Goal: Transaction & Acquisition: Book appointment/travel/reservation

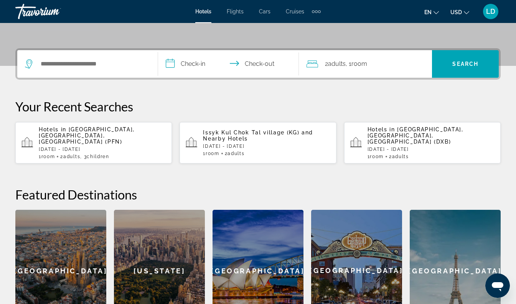
scroll to position [163, 0]
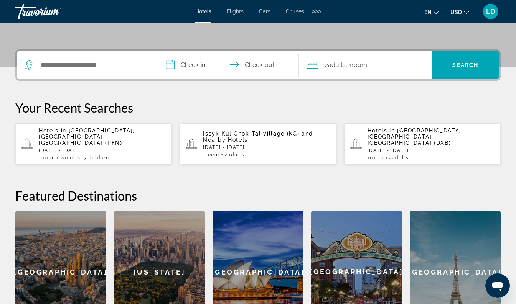
click at [95, 148] on p "[DATE] - [DATE]" at bounding box center [102, 150] width 127 height 5
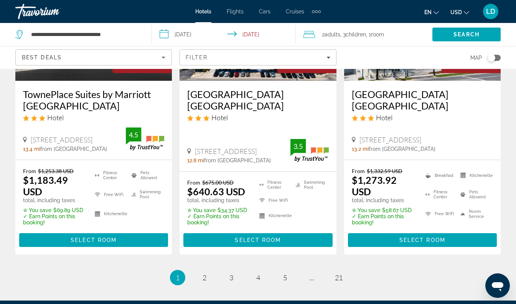
scroll to position [1045, 0]
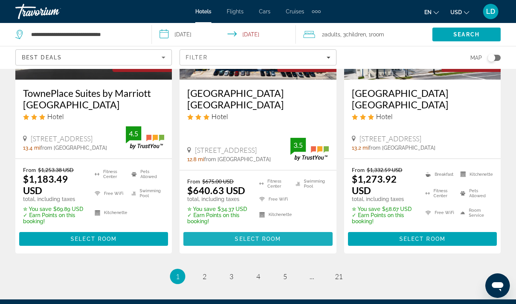
click at [260, 236] on span "Select Room" at bounding box center [258, 239] width 46 height 6
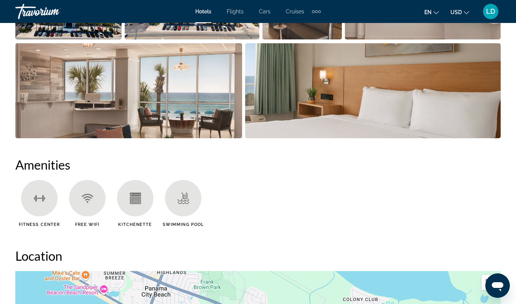
scroll to position [618, 0]
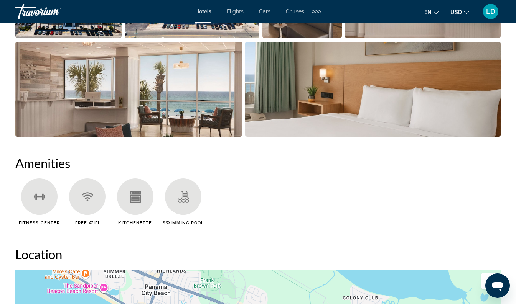
click at [134, 197] on icon "Main content" at bounding box center [135, 199] width 8 height 5
click at [141, 206] on div "Main content" at bounding box center [135, 197] width 36 height 36
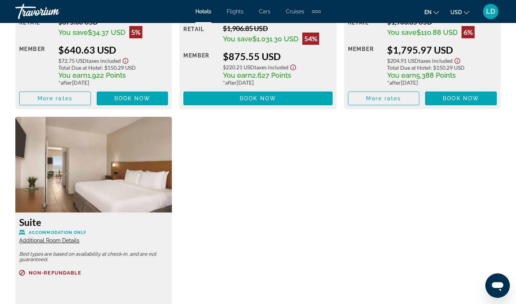
scroll to position [1363, 0]
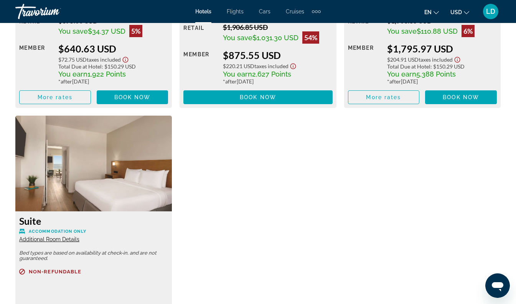
click at [71, 238] on span "Additional Room Details" at bounding box center [49, 240] width 60 height 6
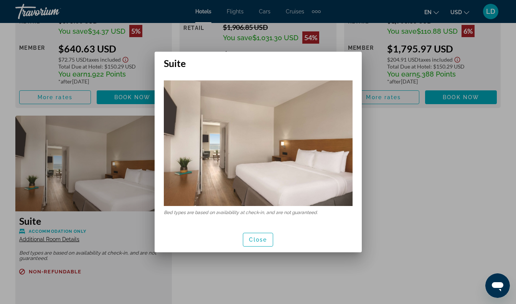
scroll to position [0, 0]
click at [127, 185] on div at bounding box center [258, 152] width 516 height 304
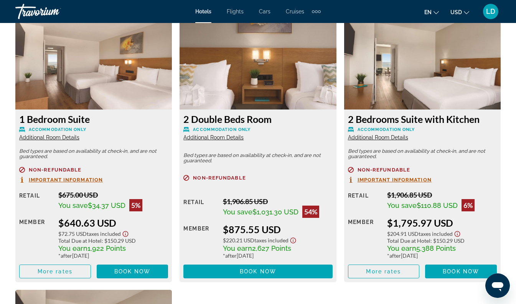
scroll to position [1188, 0]
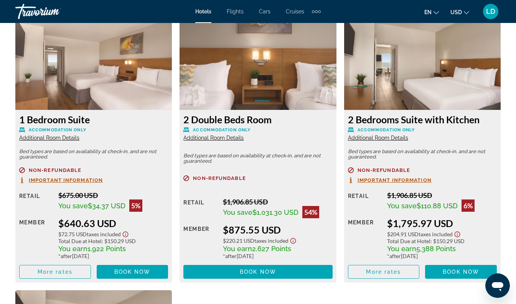
click at [62, 140] on span "Additional Room Details" at bounding box center [49, 138] width 60 height 6
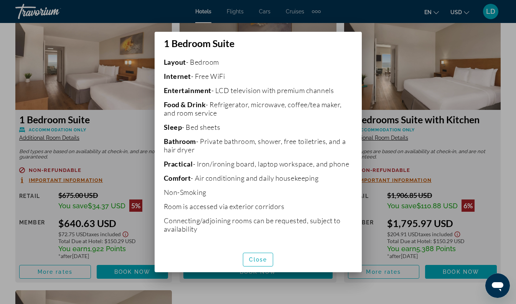
scroll to position [183, 0]
click at [259, 263] on span "Close" at bounding box center [258, 260] width 18 height 6
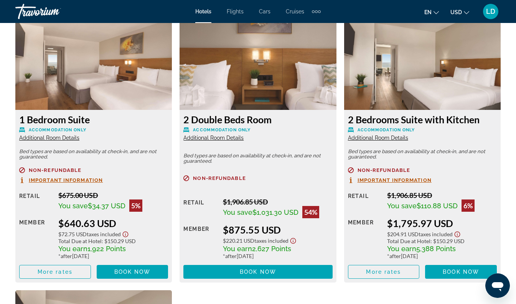
scroll to position [1188, 0]
click at [130, 271] on span "Book now" at bounding box center [132, 272] width 36 height 6
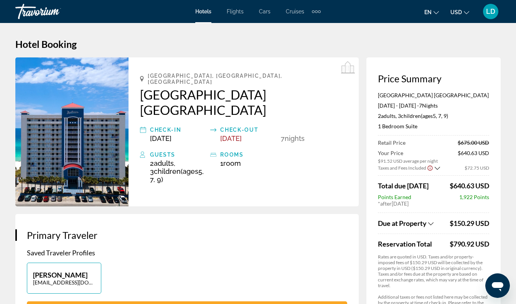
click at [171, 135] on span "[DATE]" at bounding box center [160, 139] width 21 height 8
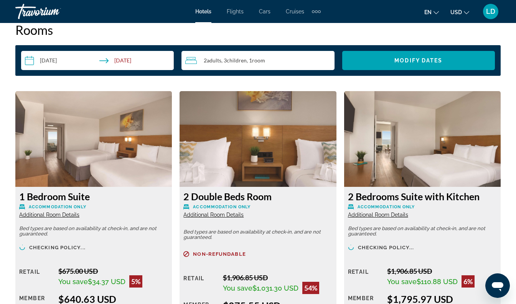
scroll to position [1110, 0]
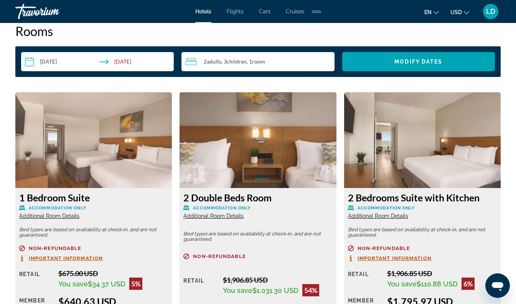
click at [60, 65] on input "**********" at bounding box center [99, 62] width 156 height 21
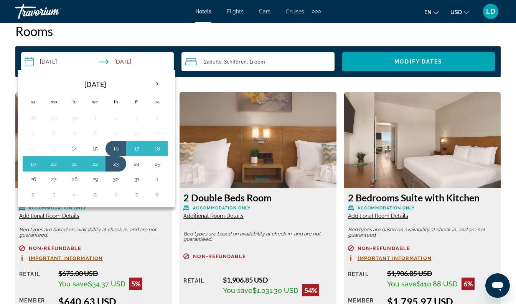
click at [156, 82] on th "Next month" at bounding box center [157, 84] width 21 height 17
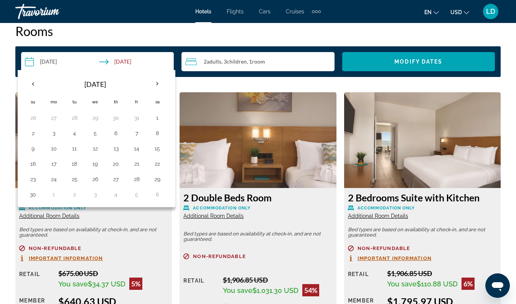
click at [157, 84] on th "Next month" at bounding box center [157, 84] width 21 height 17
click at [158, 84] on th "Next month" at bounding box center [157, 84] width 21 height 17
click at [158, 81] on th "Next month" at bounding box center [157, 84] width 21 height 17
click at [158, 80] on th "Next month" at bounding box center [157, 84] width 21 height 17
click at [156, 83] on th "Next month" at bounding box center [157, 84] width 21 height 17
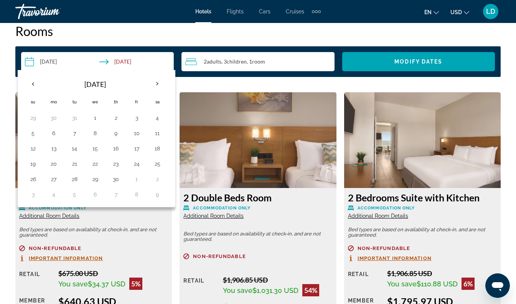
click at [156, 80] on th "Next month" at bounding box center [157, 84] width 21 height 17
click at [157, 87] on th "Next month" at bounding box center [157, 84] width 21 height 17
click at [158, 85] on th "Next month" at bounding box center [157, 84] width 21 height 17
click at [117, 133] on button "9" at bounding box center [116, 133] width 12 height 11
click at [116, 149] on button "16" at bounding box center [116, 148] width 12 height 11
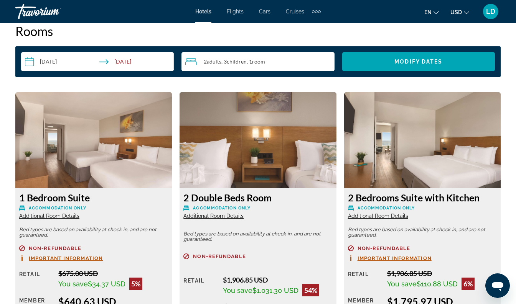
click at [430, 62] on span "Modify Dates" at bounding box center [418, 62] width 48 height 6
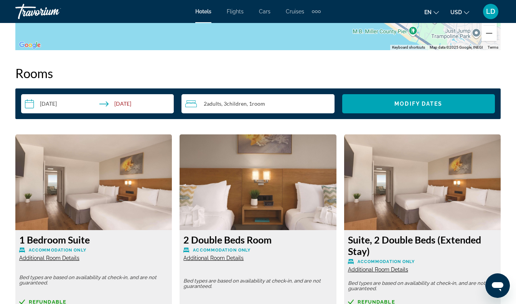
scroll to position [1067, 0]
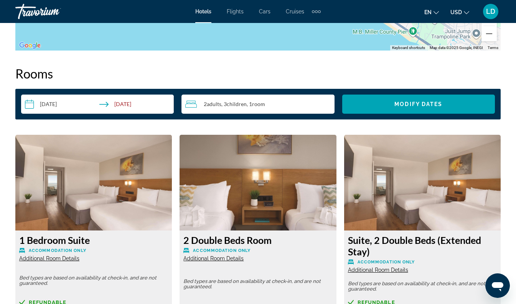
click at [54, 105] on input "**********" at bounding box center [99, 105] width 156 height 21
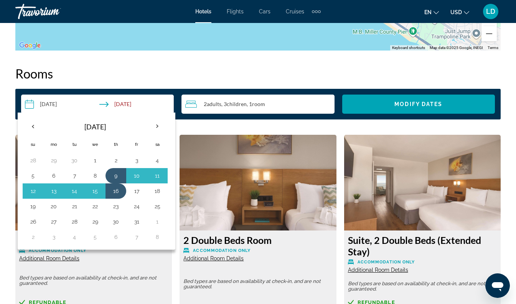
click at [34, 123] on th "Previous month" at bounding box center [33, 126] width 21 height 17
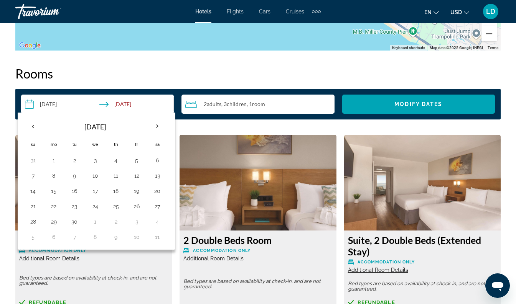
click at [36, 130] on th "Previous month" at bounding box center [33, 126] width 21 height 17
click at [35, 128] on th "Previous month" at bounding box center [33, 126] width 21 height 17
click at [34, 127] on th "Previous month" at bounding box center [33, 126] width 21 height 17
click at [37, 127] on th "Previous month" at bounding box center [33, 126] width 21 height 17
click at [33, 128] on th "Previous month" at bounding box center [33, 126] width 21 height 17
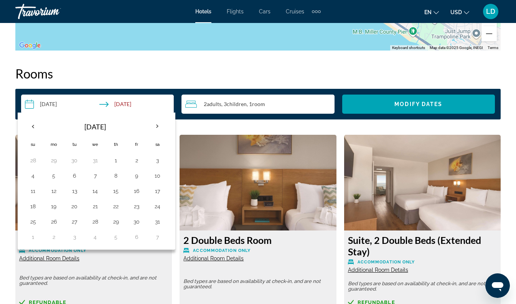
click at [38, 125] on th "Previous month" at bounding box center [33, 126] width 21 height 17
click at [34, 126] on th "Previous month" at bounding box center [33, 126] width 21 height 17
click at [33, 125] on th "Previous month" at bounding box center [33, 126] width 21 height 17
click at [117, 195] on button "16" at bounding box center [116, 191] width 12 height 11
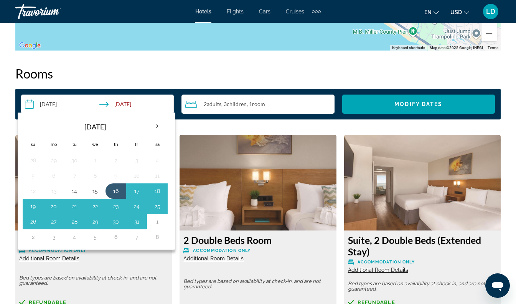
click at [117, 209] on button "23" at bounding box center [116, 206] width 12 height 11
type input "**********"
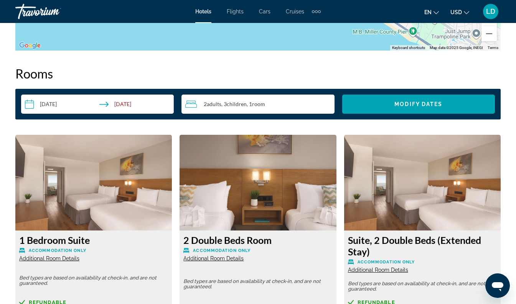
click at [438, 107] on span "Modify Dates" at bounding box center [418, 104] width 48 height 6
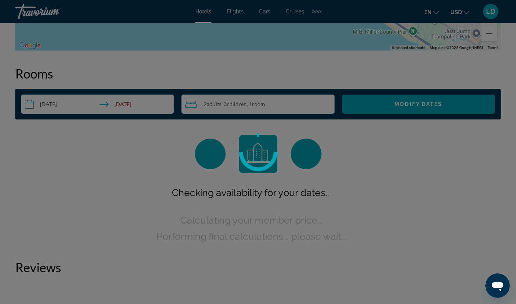
scroll to position [1087, 0]
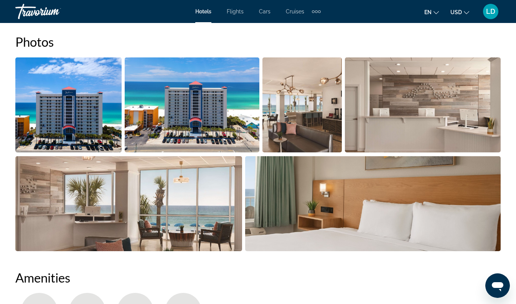
scroll to position [504, 0]
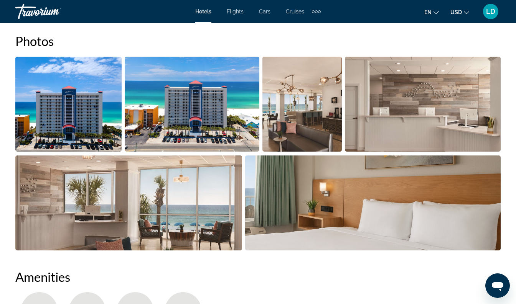
click at [328, 123] on img "Open full-screen image slider" at bounding box center [301, 104] width 79 height 95
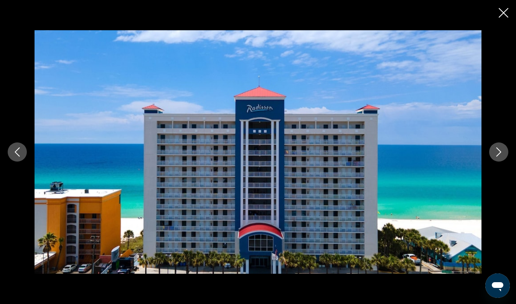
click at [499, 18] on button "Close slideshow" at bounding box center [503, 14] width 10 height 12
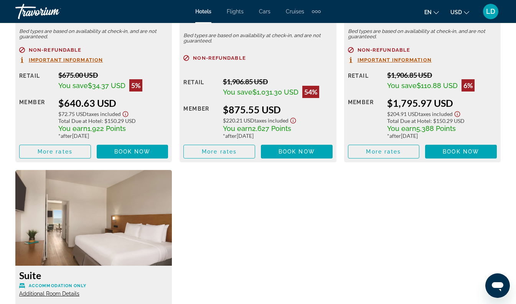
scroll to position [1309, 0]
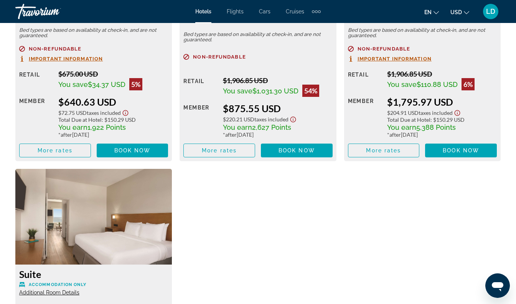
click at [145, 154] on span "Main content" at bounding box center [133, 150] width 72 height 18
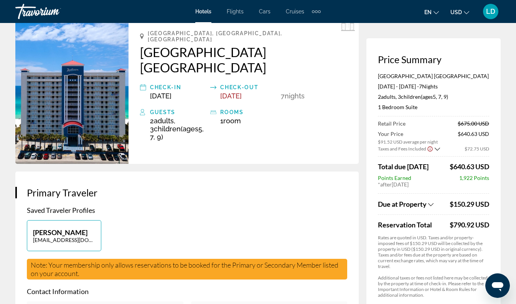
scroll to position [42, 0]
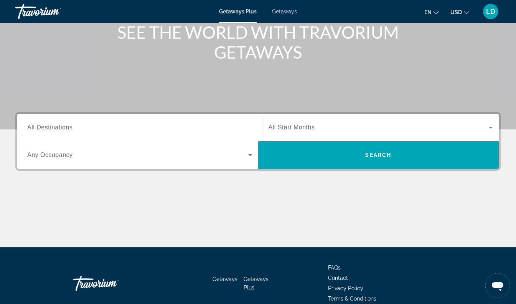
scroll to position [104, 0]
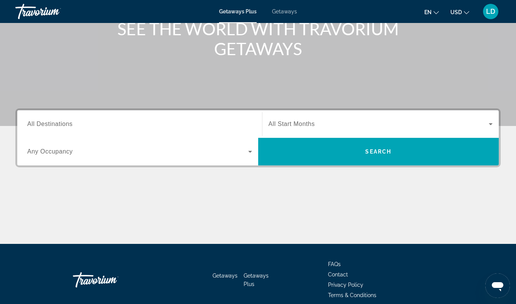
click at [38, 123] on span "All Destinations" at bounding box center [49, 124] width 45 height 7
click at [38, 123] on input "Destination All Destinations" at bounding box center [139, 124] width 225 height 9
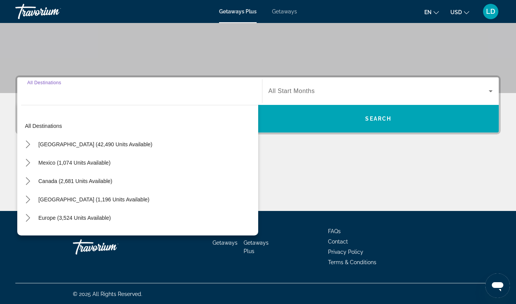
scroll to position [138, 0]
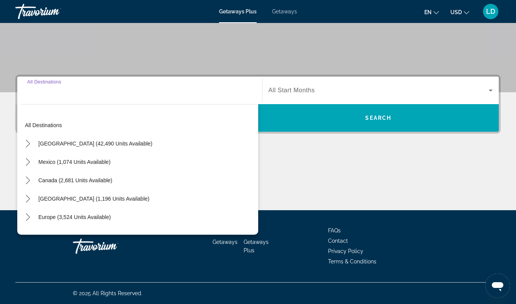
click at [27, 145] on icon "Toggle United States (42,490 units available) submenu" at bounding box center [28, 144] width 8 height 8
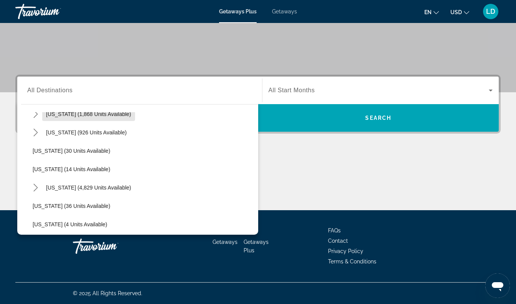
scroll to position [90, 0]
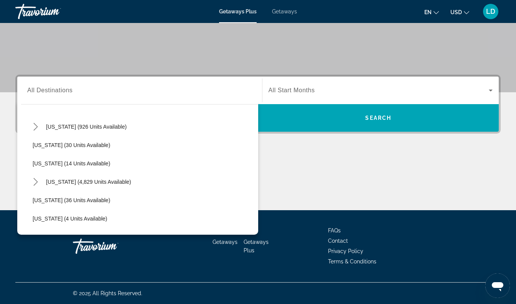
click at [37, 184] on icon "Toggle Florida (4,829 units available) submenu" at bounding box center [36, 182] width 8 height 8
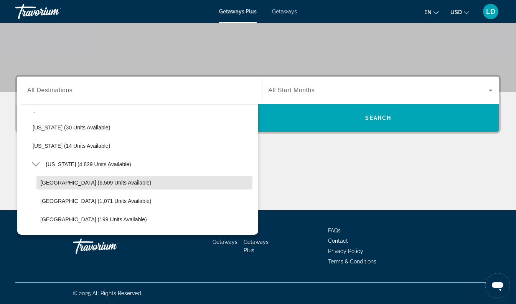
scroll to position [102, 0]
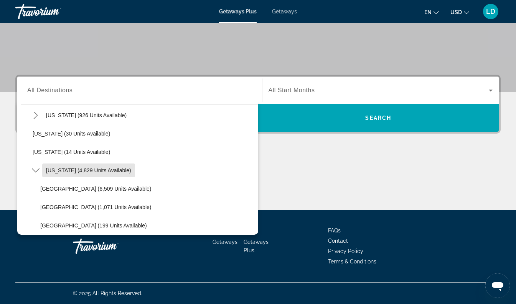
click at [100, 170] on span "Florida (4,829 units available)" at bounding box center [88, 171] width 85 height 6
type input "**********"
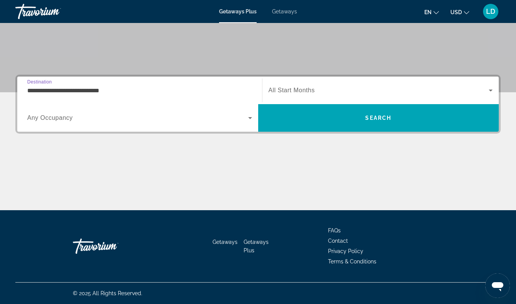
click at [248, 118] on icon "Search widget" at bounding box center [249, 117] width 9 height 9
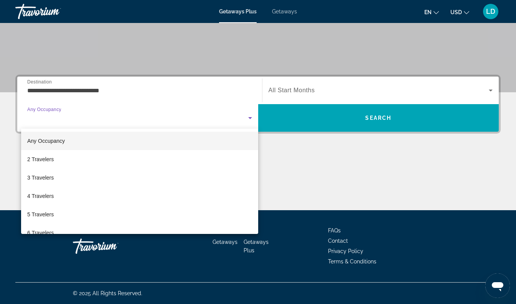
click at [173, 140] on mat-option "Any Occupancy" at bounding box center [139, 141] width 237 height 18
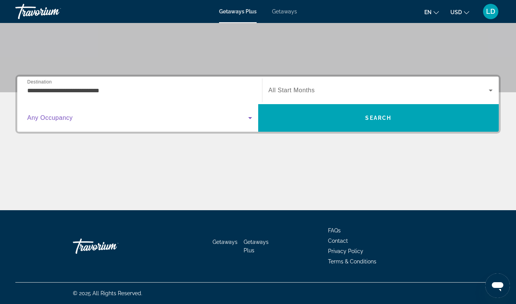
click at [394, 121] on span "Search" at bounding box center [378, 118] width 241 height 18
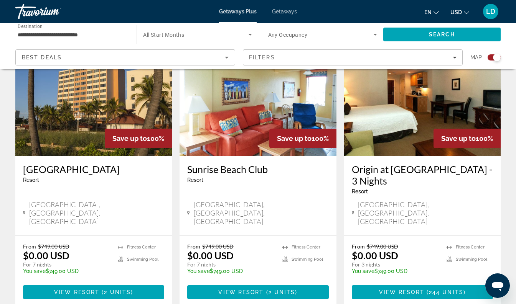
scroll to position [1150, 0]
click at [76, 164] on h3 "Hollywood Beach Tower" at bounding box center [93, 169] width 141 height 11
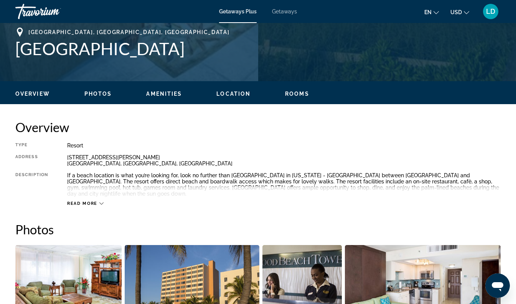
scroll to position [307, 0]
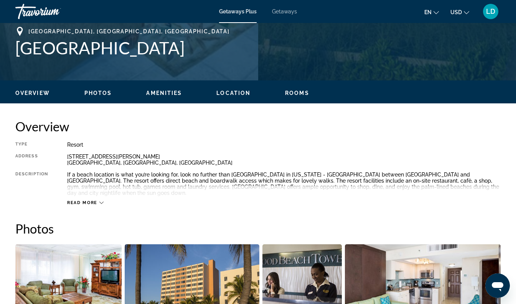
click at [101, 201] on icon "Main content" at bounding box center [101, 203] width 4 height 4
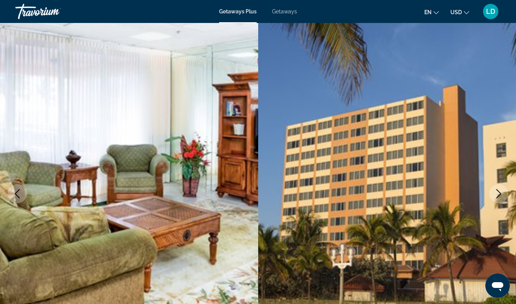
scroll to position [0, 0]
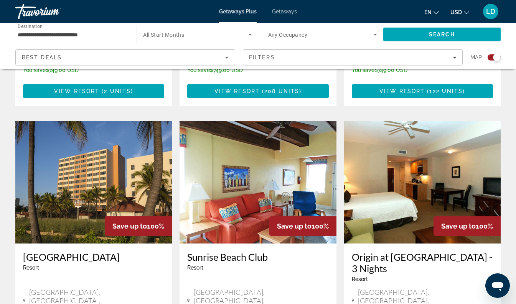
scroll to position [1062, 0]
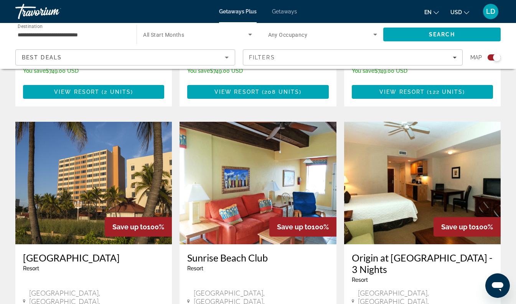
click at [102, 252] on h3 "Hollywood Beach Tower" at bounding box center [93, 257] width 141 height 11
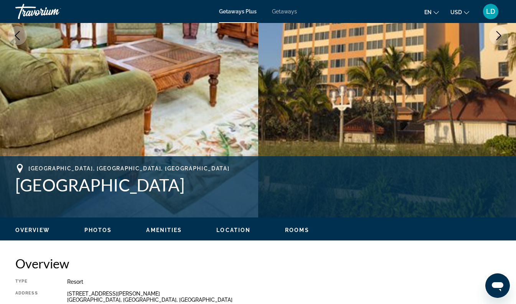
click at [99, 230] on span "Photos" at bounding box center [98, 230] width 28 height 6
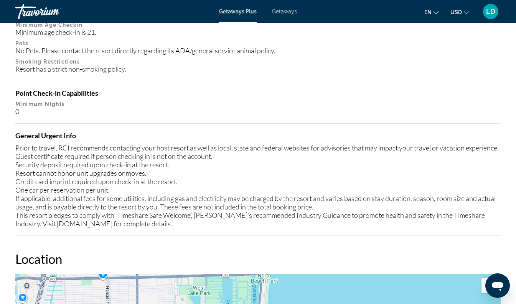
scroll to position [961, 0]
click at [442, 197] on div "Prior to travel, RCI recommends contacting your host resort as well as local, s…" at bounding box center [257, 185] width 485 height 84
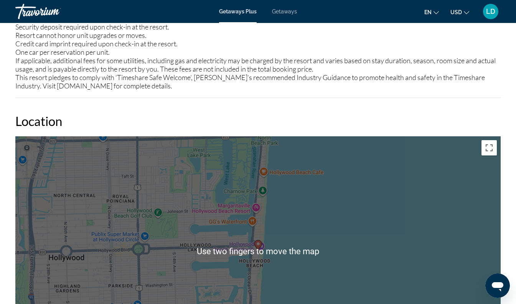
scroll to position [1098, 0]
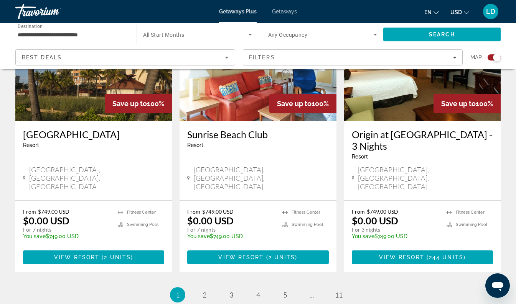
scroll to position [1193, 0]
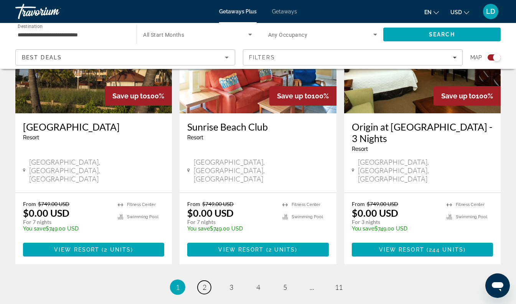
click at [204, 283] on span "2" at bounding box center [204, 287] width 4 height 8
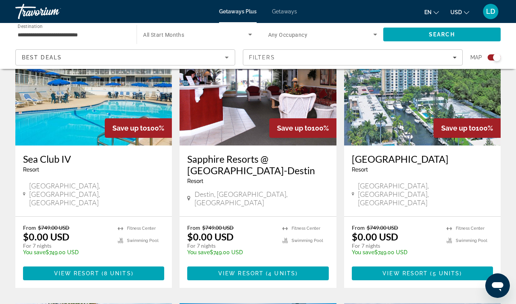
scroll to position [311, 0]
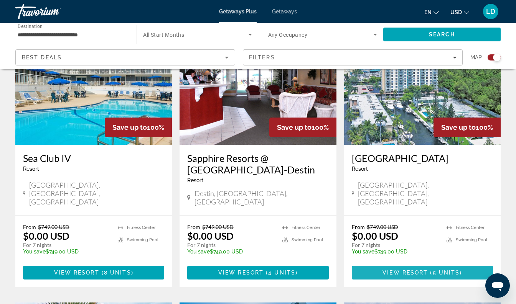
click at [445, 270] on span "5 units" at bounding box center [445, 273] width 27 height 6
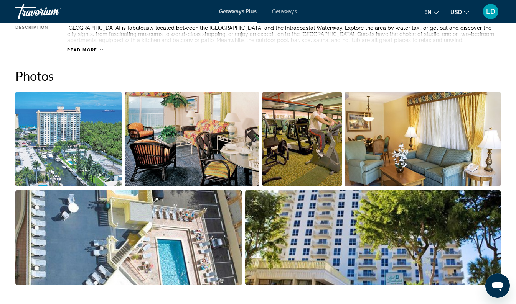
scroll to position [454, 0]
click at [66, 168] on img "Open full-screen image slider" at bounding box center [68, 138] width 106 height 95
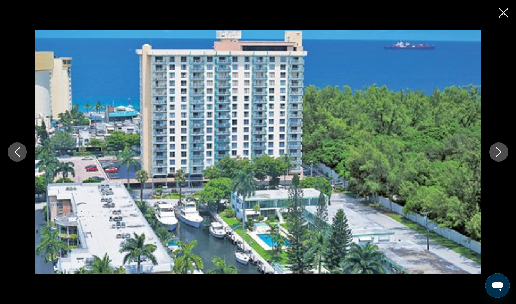
click at [498, 158] on button "Next image" at bounding box center [498, 152] width 19 height 19
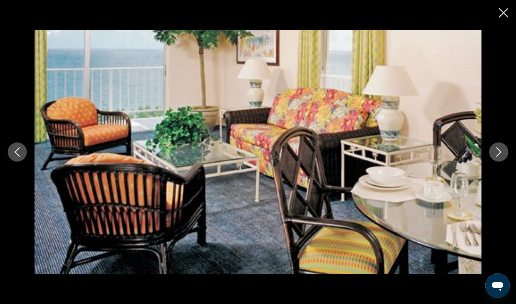
click at [499, 156] on icon "Next image" at bounding box center [498, 152] width 9 height 9
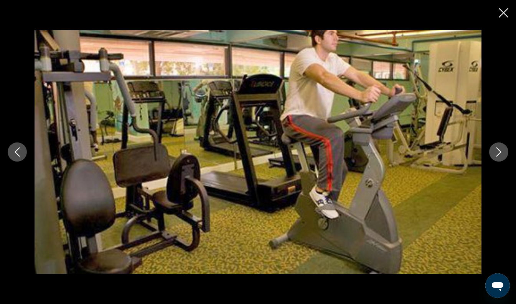
click at [497, 155] on icon "Next image" at bounding box center [498, 152] width 9 height 9
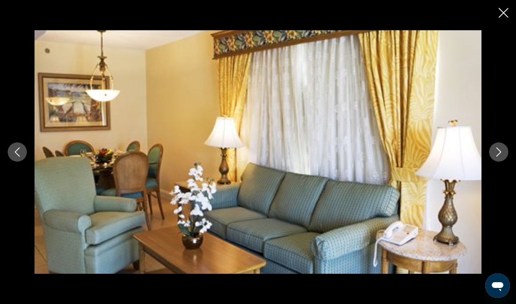
click at [498, 156] on icon "Next image" at bounding box center [498, 152] width 9 height 9
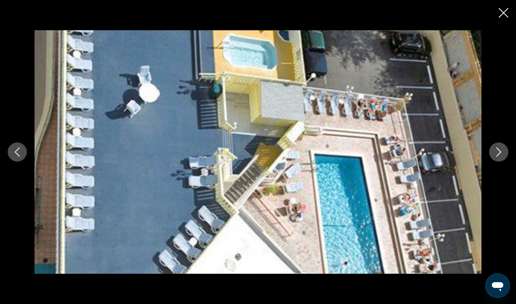
click at [499, 155] on icon "Next image" at bounding box center [498, 152] width 9 height 9
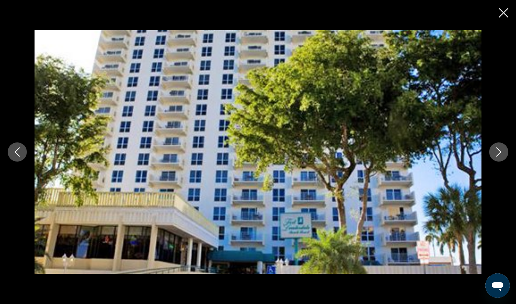
click at [498, 156] on icon "Next image" at bounding box center [498, 152] width 9 height 9
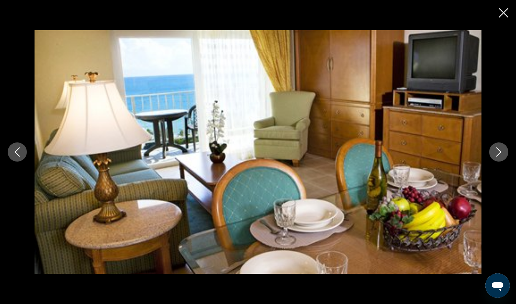
click at [498, 157] on button "Next image" at bounding box center [498, 152] width 19 height 19
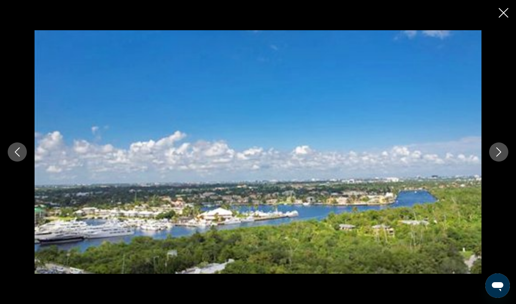
click at [498, 159] on button "Next image" at bounding box center [498, 152] width 19 height 19
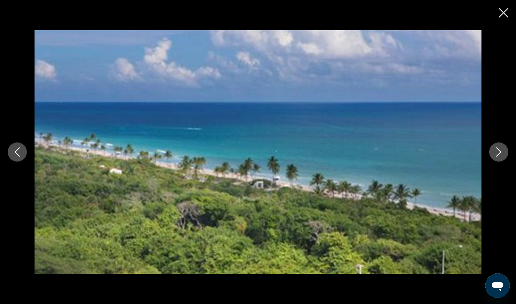
click at [501, 157] on button "Next image" at bounding box center [498, 152] width 19 height 19
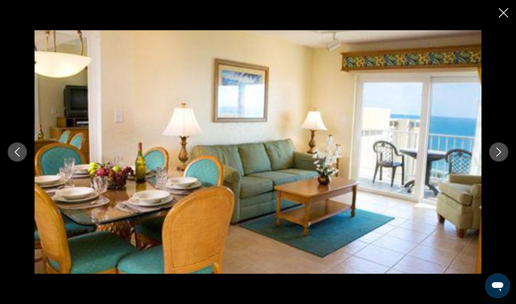
click at [499, 154] on icon "Next image" at bounding box center [498, 152] width 5 height 9
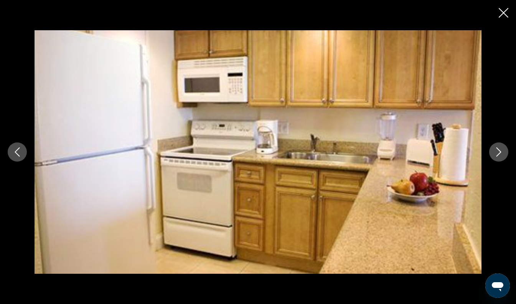
click at [498, 153] on icon "Next image" at bounding box center [498, 152] width 9 height 9
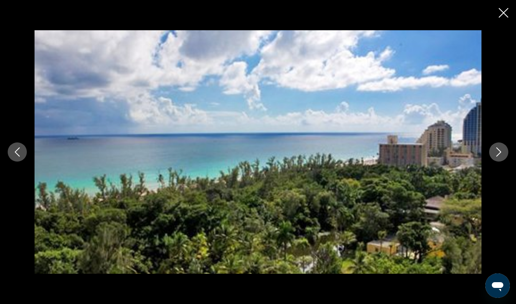
click at [498, 154] on icon "Next image" at bounding box center [498, 152] width 9 height 9
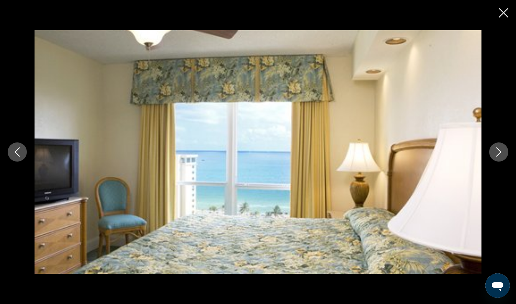
click at [501, 18] on button "Close slideshow" at bounding box center [503, 14] width 10 height 12
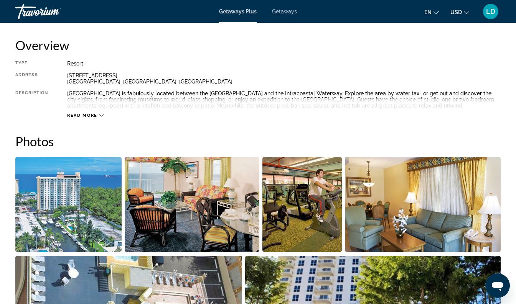
scroll to position [387, 0]
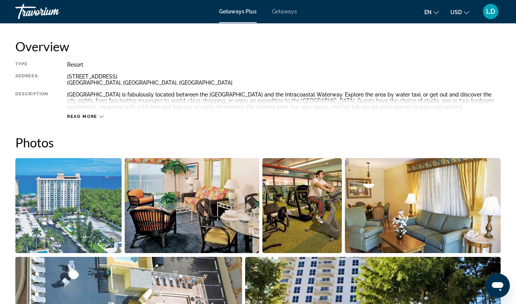
click at [102, 117] on icon "Main content" at bounding box center [101, 117] width 4 height 2
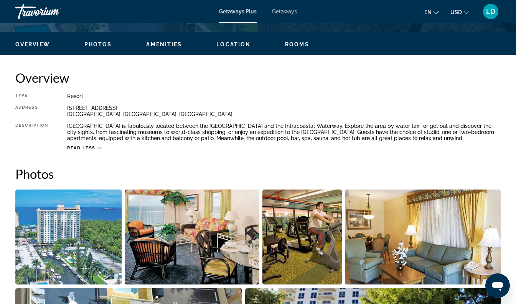
scroll to position [353, 0]
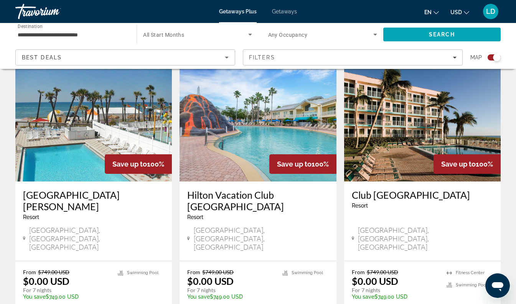
scroll to position [844, 0]
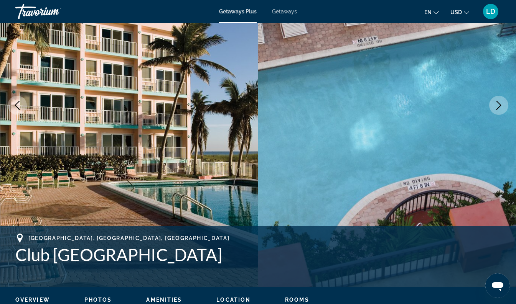
scroll to position [94, 0]
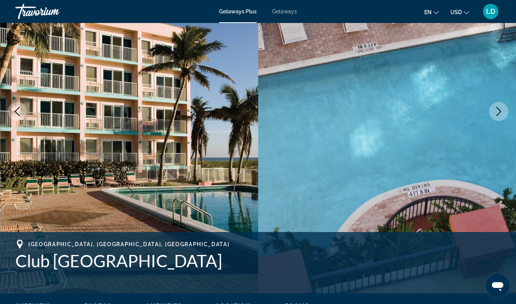
click at [496, 112] on icon "Next image" at bounding box center [498, 111] width 9 height 9
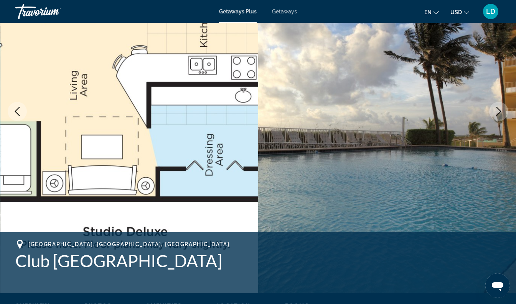
click at [495, 117] on button "Next image" at bounding box center [498, 111] width 19 height 19
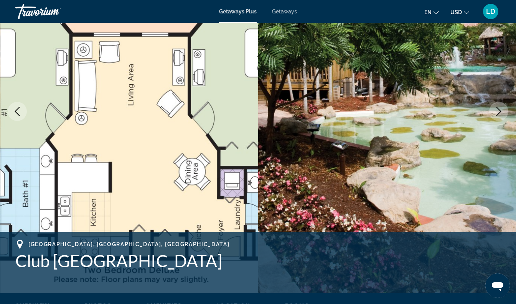
click at [499, 111] on icon "Next image" at bounding box center [498, 111] width 9 height 9
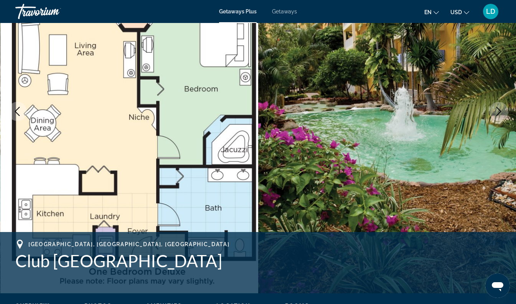
click at [496, 117] on button "Next image" at bounding box center [498, 111] width 19 height 19
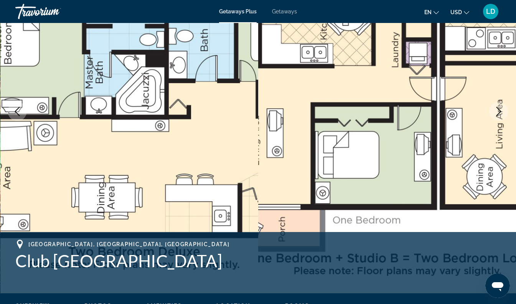
click at [497, 114] on icon "Next image" at bounding box center [498, 111] width 9 height 9
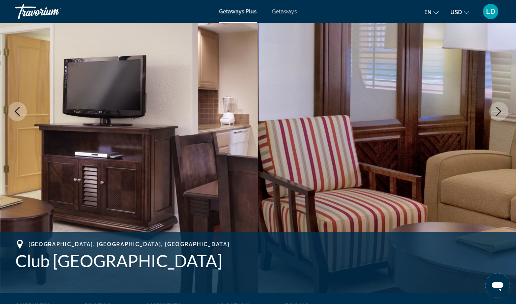
click at [496, 117] on button "Next image" at bounding box center [498, 111] width 19 height 19
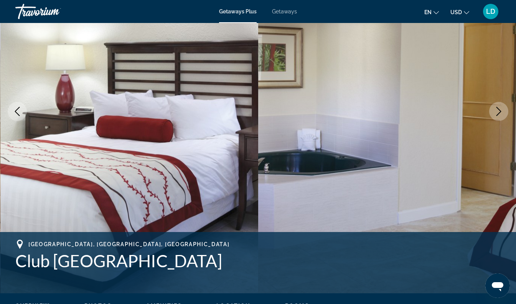
click at [497, 115] on icon "Next image" at bounding box center [498, 111] width 5 height 9
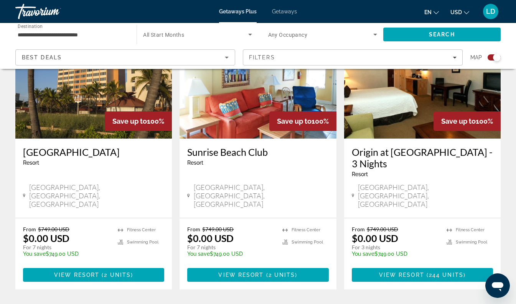
scroll to position [1165, 0]
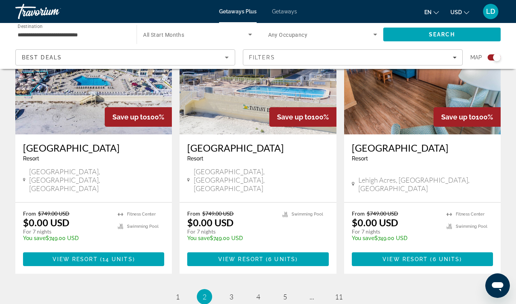
scroll to position [1231, 0]
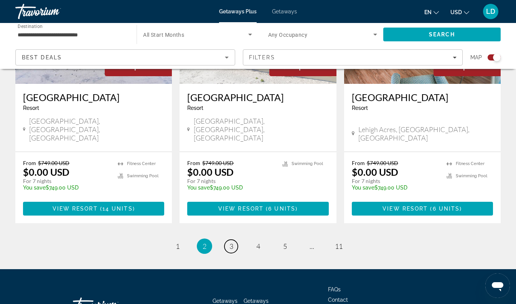
click at [232, 242] on span "3" at bounding box center [231, 246] width 4 height 8
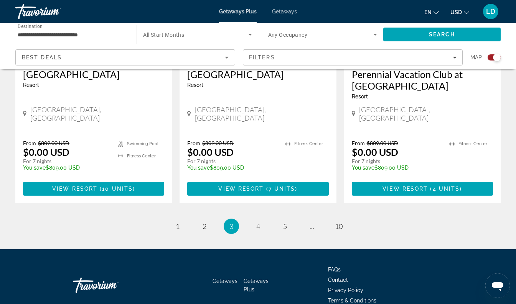
scroll to position [1214, 0]
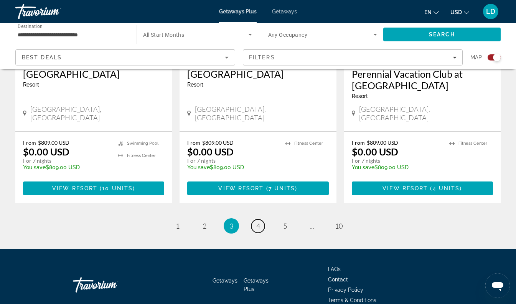
click at [258, 222] on span "4" at bounding box center [258, 226] width 4 height 8
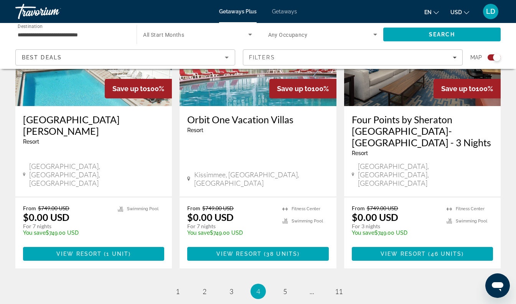
scroll to position [1233, 0]
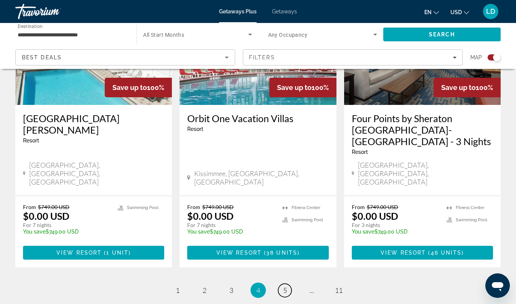
click at [284, 286] on span "5" at bounding box center [285, 290] width 4 height 8
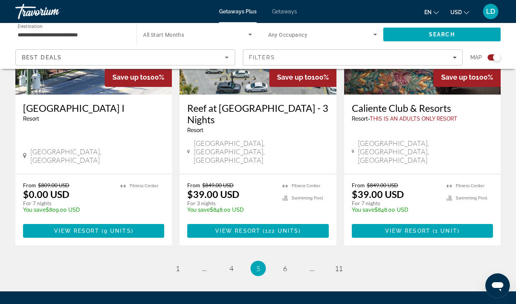
scroll to position [1210, 0]
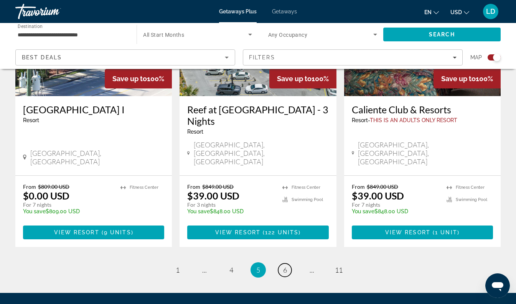
click at [287, 264] on link "page 6" at bounding box center [284, 270] width 13 height 13
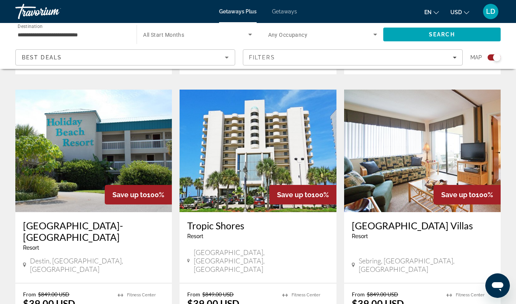
scroll to position [799, 0]
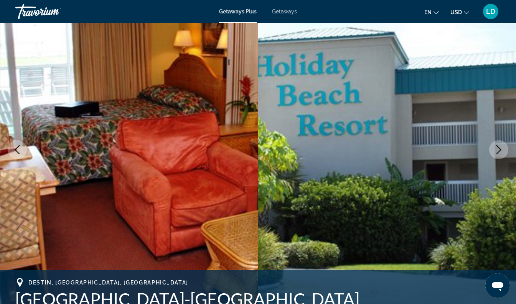
scroll to position [60, 0]
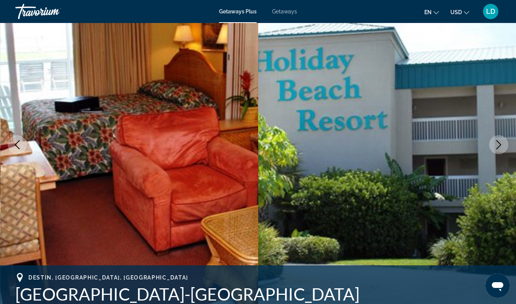
click at [499, 149] on button "Next image" at bounding box center [498, 144] width 19 height 19
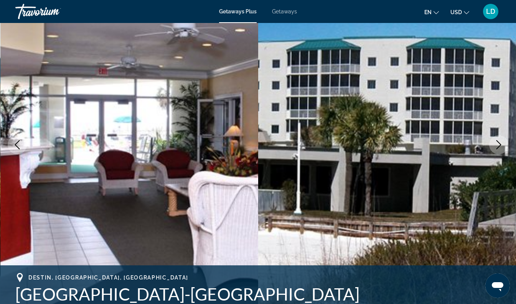
click at [498, 148] on icon "Next image" at bounding box center [498, 144] width 9 height 9
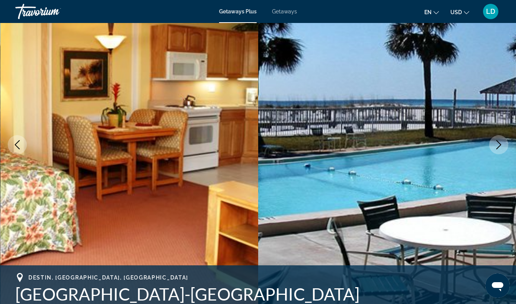
click at [497, 148] on icon "Next image" at bounding box center [498, 144] width 5 height 9
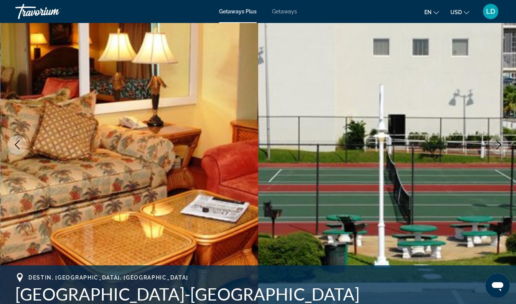
click at [496, 148] on icon "Next image" at bounding box center [498, 144] width 9 height 9
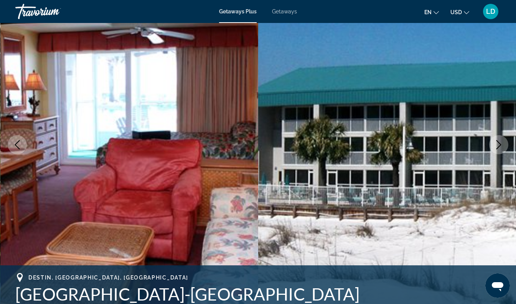
click at [497, 146] on icon "Next image" at bounding box center [498, 144] width 9 height 9
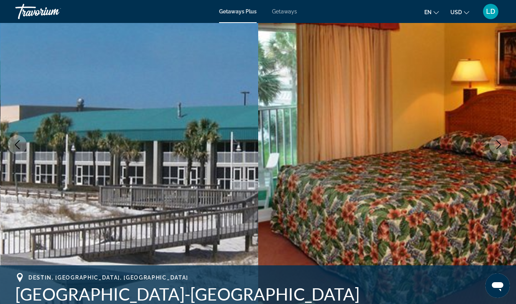
click at [497, 147] on icon "Next image" at bounding box center [498, 144] width 9 height 9
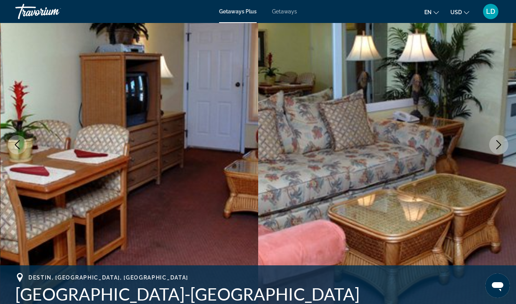
click at [501, 147] on icon "Next image" at bounding box center [498, 144] width 9 height 9
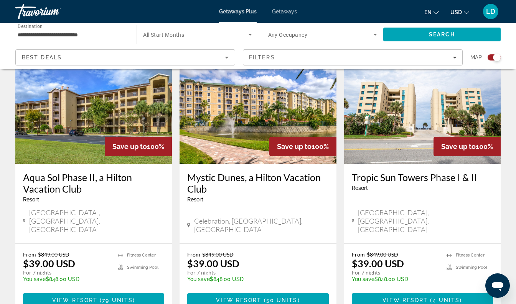
scroll to position [1132, 0]
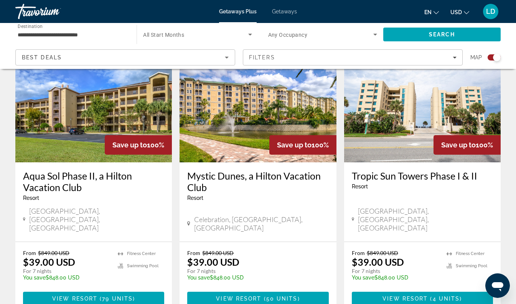
click at [233, 296] on span "View Resort" at bounding box center [238, 299] width 45 height 6
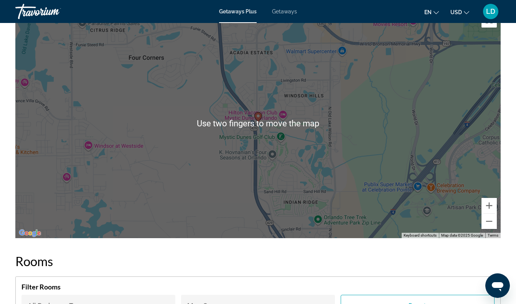
scroll to position [996, 0]
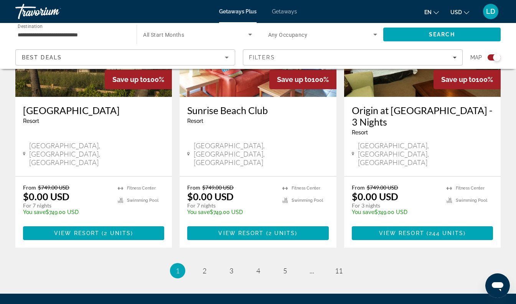
scroll to position [1207, 0]
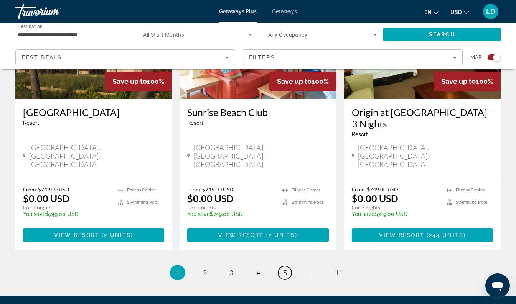
click at [286, 269] on span "5" at bounding box center [285, 273] width 4 height 8
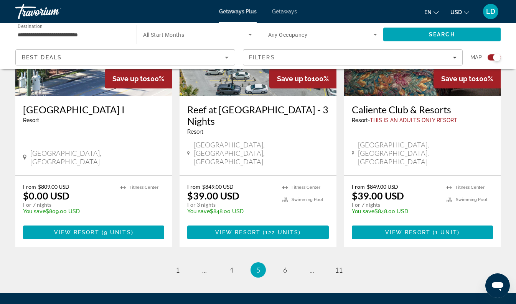
scroll to position [1206, 0]
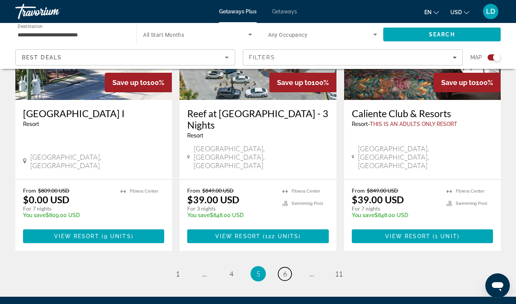
click at [284, 270] on span "6" at bounding box center [285, 274] width 4 height 8
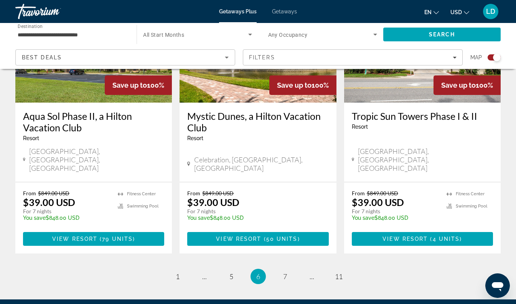
scroll to position [1192, 0]
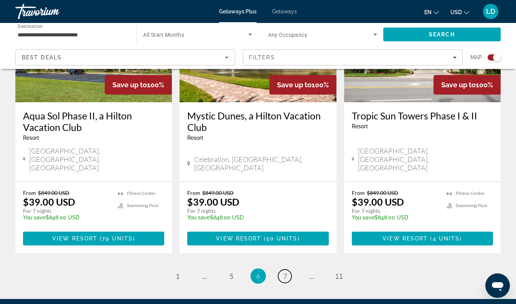
click at [283, 272] on span "7" at bounding box center [285, 276] width 4 height 8
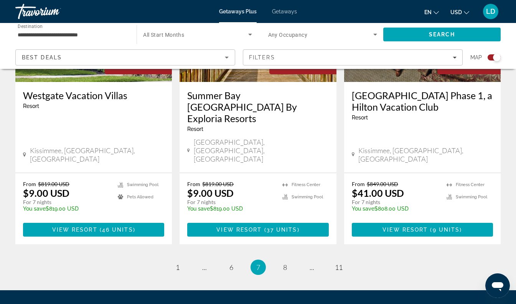
scroll to position [1245, 0]
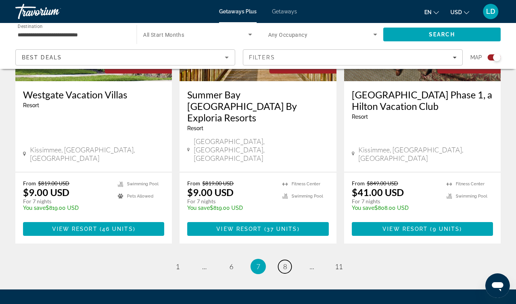
click at [281, 260] on link "page 8" at bounding box center [284, 266] width 13 height 13
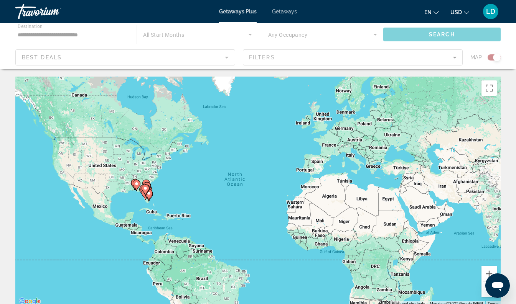
click at [465, 200] on div "To activate drag with keyboard, press Alt + Enter. Once in keyboard drag state,…" at bounding box center [257, 192] width 485 height 230
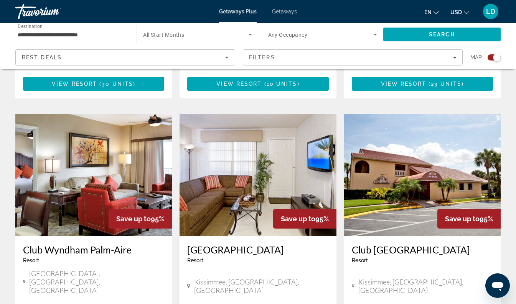
scroll to position [1090, 0]
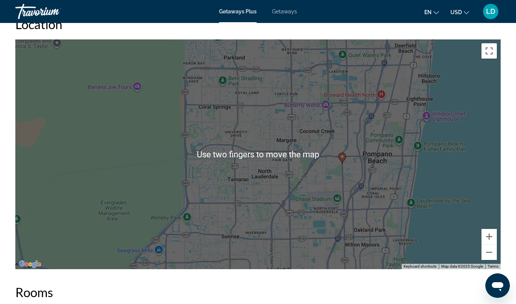
scroll to position [1257, 0]
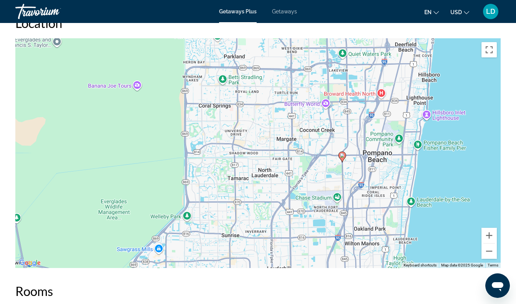
click at [343, 163] on gmp-advanced-marker "Main content" at bounding box center [342, 156] width 8 height 11
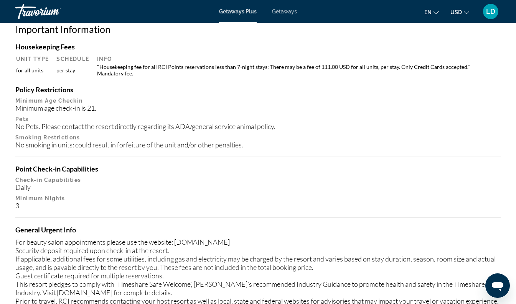
scroll to position [854, 0]
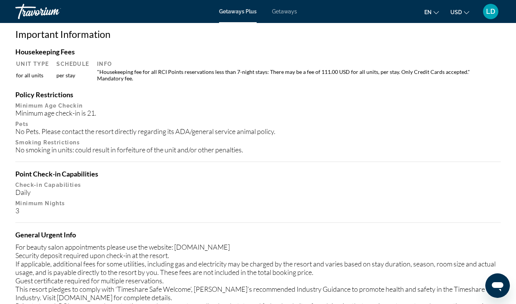
click at [437, 140] on p "Smoking Restrictions" at bounding box center [257, 143] width 485 height 6
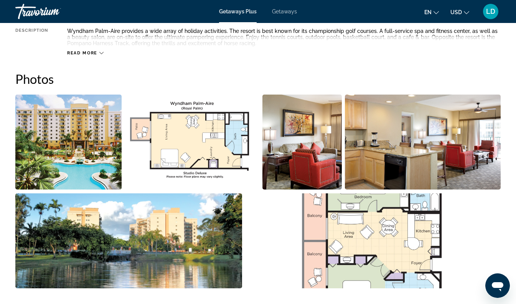
scroll to position [424, 0]
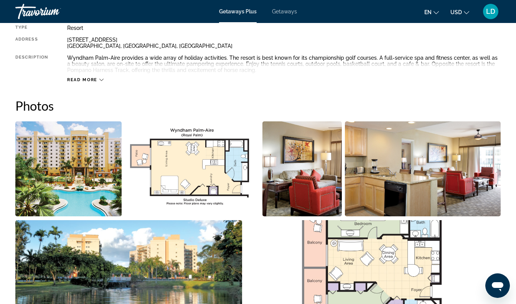
click at [92, 189] on img "Open full-screen image slider" at bounding box center [68, 169] width 106 height 95
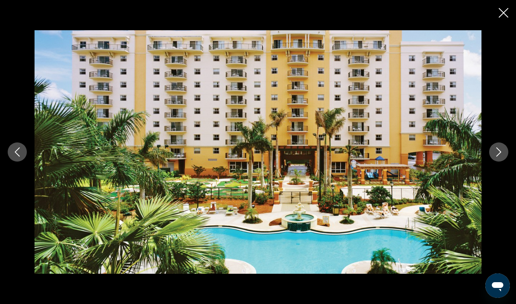
click at [497, 155] on icon "Next image" at bounding box center [498, 152] width 9 height 9
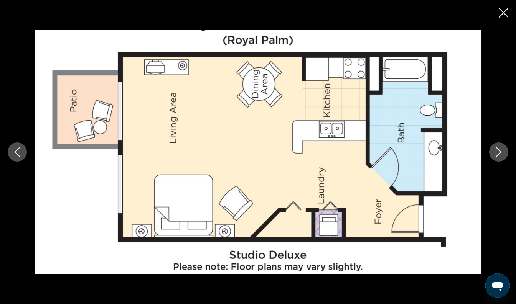
click at [500, 156] on icon "Next image" at bounding box center [498, 152] width 9 height 9
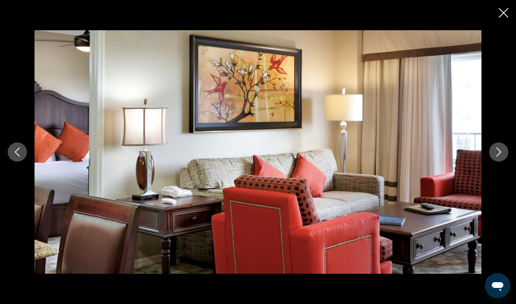
click at [496, 156] on icon "Next image" at bounding box center [498, 152] width 9 height 9
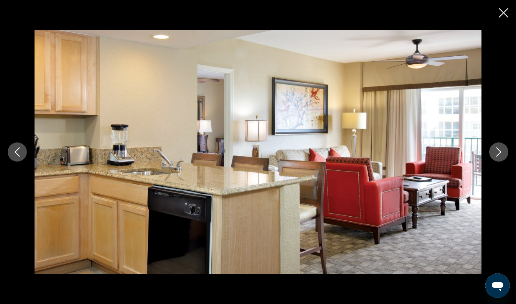
click at [494, 157] on button "Next image" at bounding box center [498, 152] width 19 height 19
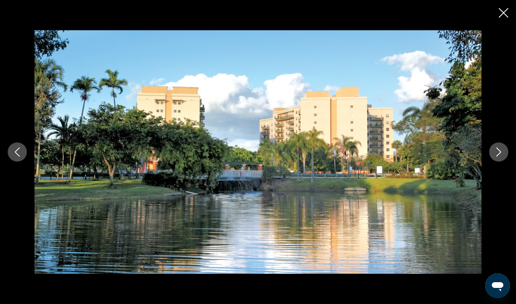
click at [496, 156] on icon "Next image" at bounding box center [498, 152] width 5 height 9
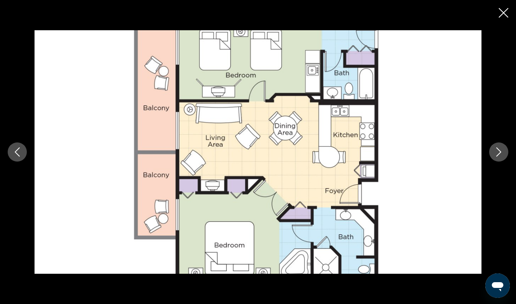
click at [498, 158] on button "Next image" at bounding box center [498, 152] width 19 height 19
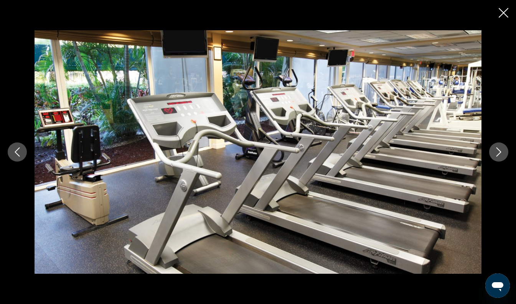
click at [498, 155] on icon "Next image" at bounding box center [498, 152] width 5 height 9
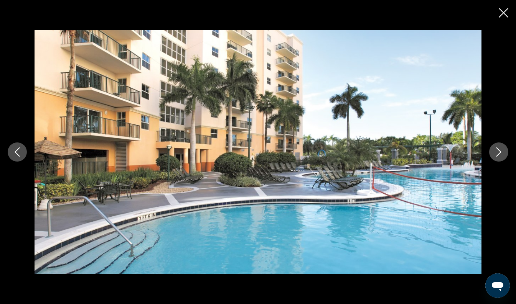
click at [500, 158] on button "Next image" at bounding box center [498, 152] width 19 height 19
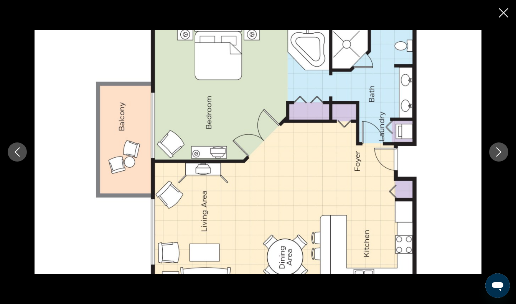
click at [500, 157] on button "Next image" at bounding box center [498, 152] width 19 height 19
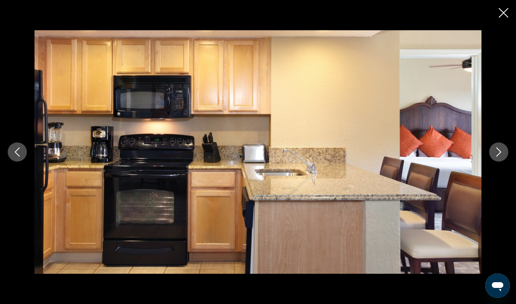
click at [499, 159] on button "Next image" at bounding box center [498, 152] width 19 height 19
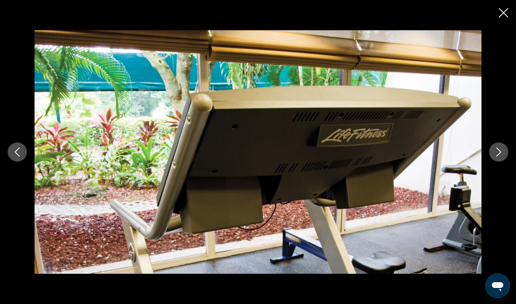
click at [498, 158] on button "Next image" at bounding box center [498, 152] width 19 height 19
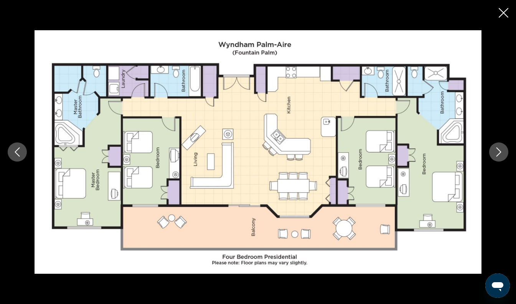
click at [499, 160] on button "Next image" at bounding box center [498, 152] width 19 height 19
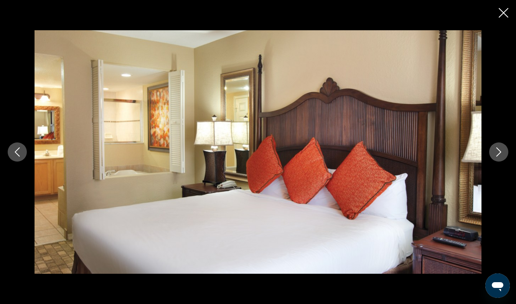
click at [499, 156] on icon "Next image" at bounding box center [498, 152] width 9 height 9
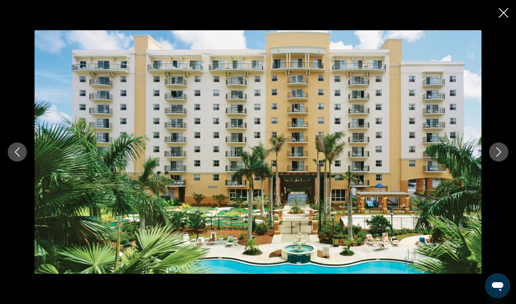
click at [499, 158] on button "Next image" at bounding box center [498, 152] width 19 height 19
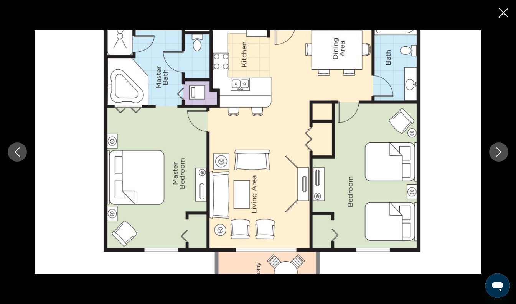
click at [497, 158] on button "Next image" at bounding box center [498, 152] width 19 height 19
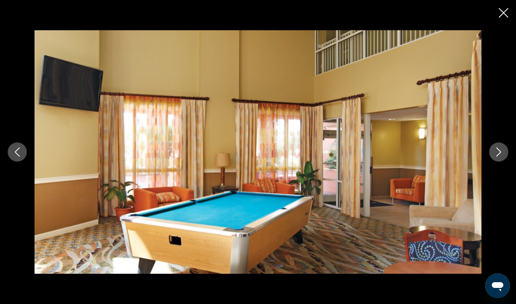
click at [496, 154] on icon "Next image" at bounding box center [498, 152] width 9 height 9
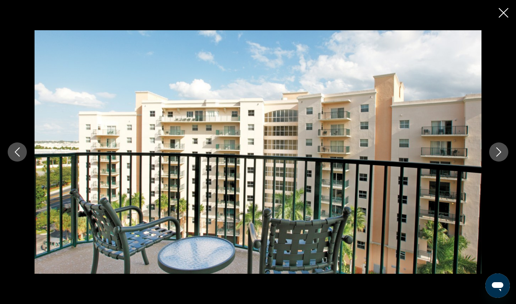
click at [494, 159] on button "Next image" at bounding box center [498, 152] width 19 height 19
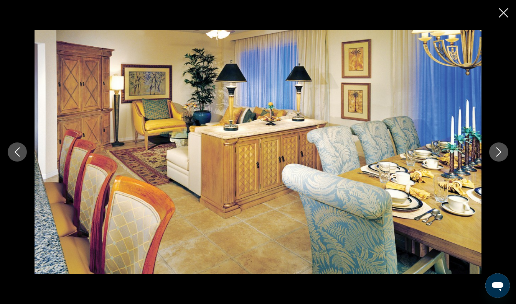
click at [495, 154] on icon "Next image" at bounding box center [498, 152] width 9 height 9
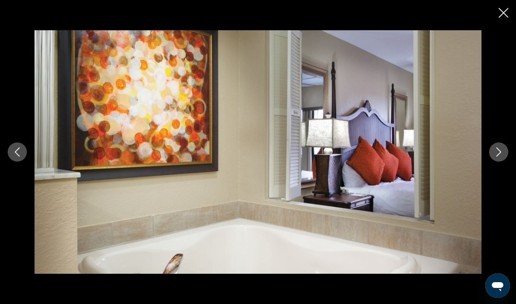
click at [495, 155] on icon "Next image" at bounding box center [498, 152] width 9 height 9
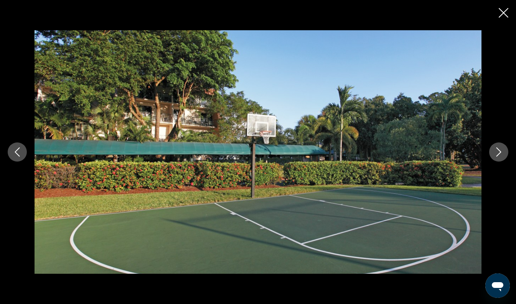
click at [498, 159] on button "Next image" at bounding box center [498, 152] width 19 height 19
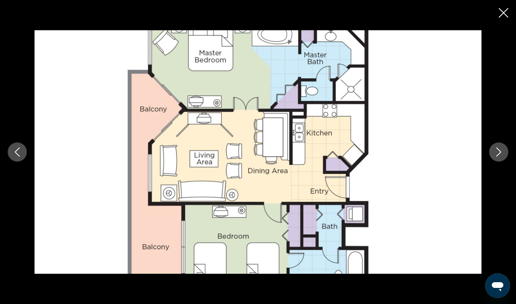
click at [498, 159] on button "Next image" at bounding box center [498, 152] width 19 height 19
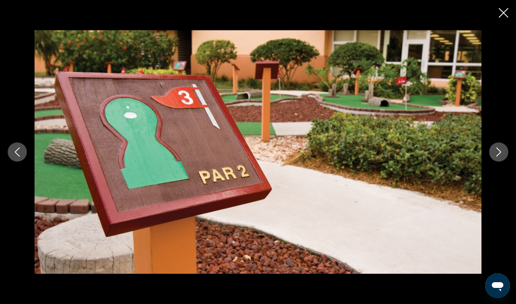
click at [496, 154] on icon "Next image" at bounding box center [498, 152] width 9 height 9
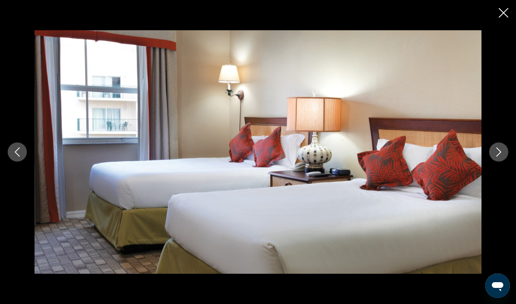
click at [497, 156] on icon "Next image" at bounding box center [498, 152] width 5 height 9
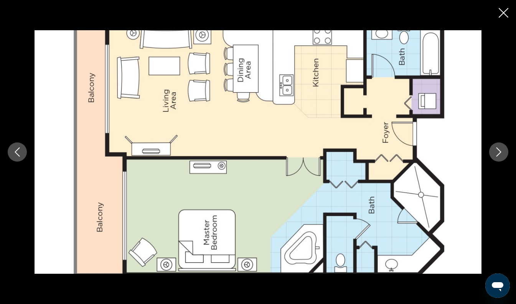
click at [496, 156] on icon "Next image" at bounding box center [498, 152] width 9 height 9
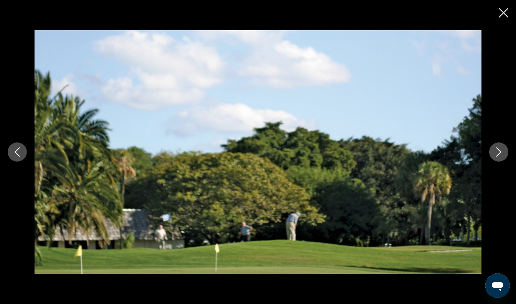
click at [497, 154] on icon "Next image" at bounding box center [498, 152] width 9 height 9
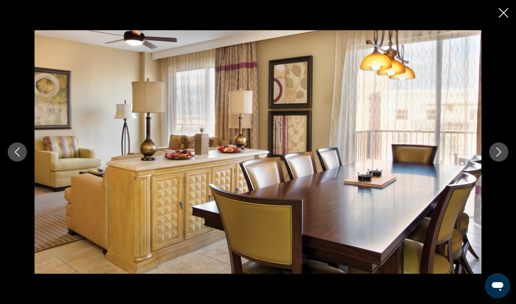
click at [495, 152] on icon "Next image" at bounding box center [498, 152] width 9 height 9
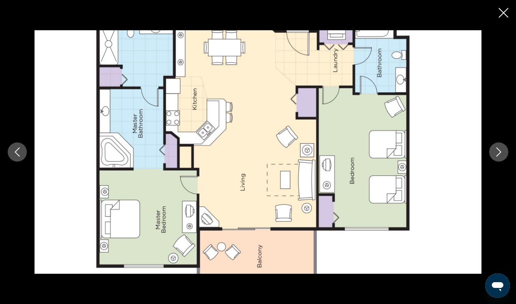
click at [496, 153] on icon "Next image" at bounding box center [498, 152] width 9 height 9
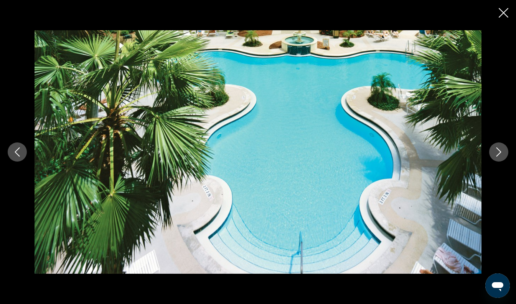
click at [494, 153] on icon "Next image" at bounding box center [498, 152] width 9 height 9
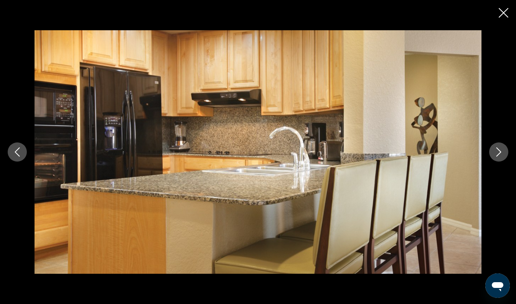
click at [496, 157] on button "Next image" at bounding box center [498, 152] width 19 height 19
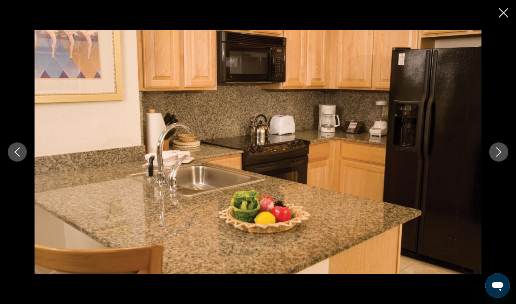
click at [494, 158] on button "Next image" at bounding box center [498, 152] width 19 height 19
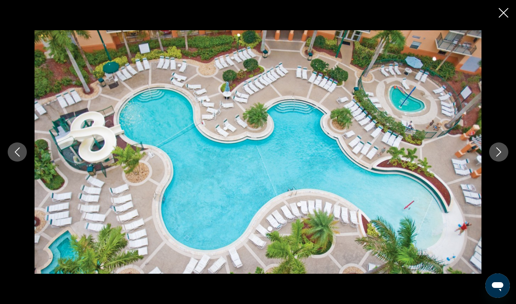
click at [501, 156] on icon "Next image" at bounding box center [498, 152] width 9 height 9
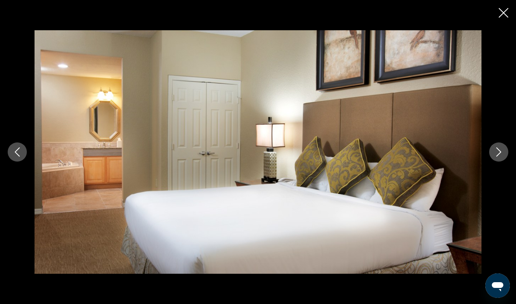
click at [496, 161] on button "Next image" at bounding box center [498, 152] width 19 height 19
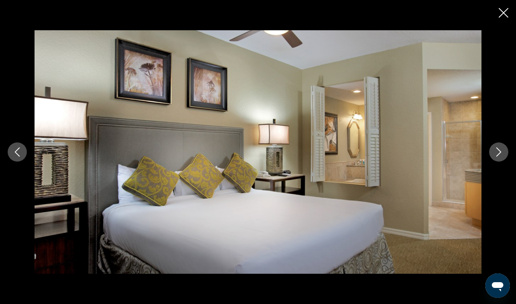
click at [496, 159] on button "Next image" at bounding box center [498, 152] width 19 height 19
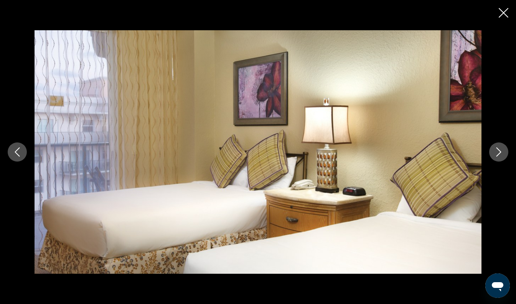
click at [499, 157] on button "Next image" at bounding box center [498, 152] width 19 height 19
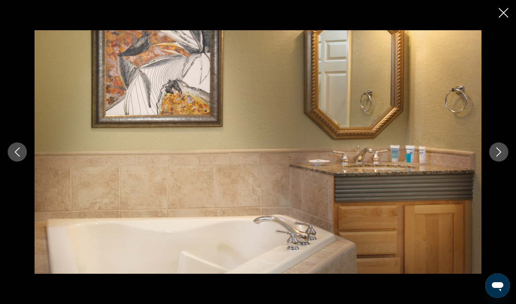
click at [500, 156] on icon "Next image" at bounding box center [498, 152] width 9 height 9
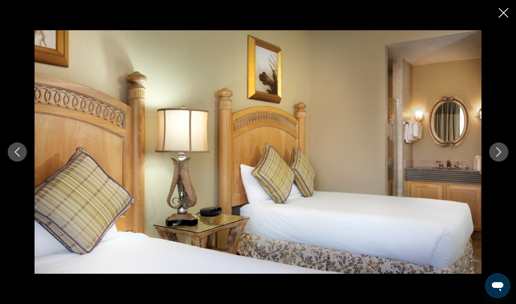
click at [498, 156] on icon "Next image" at bounding box center [498, 152] width 9 height 9
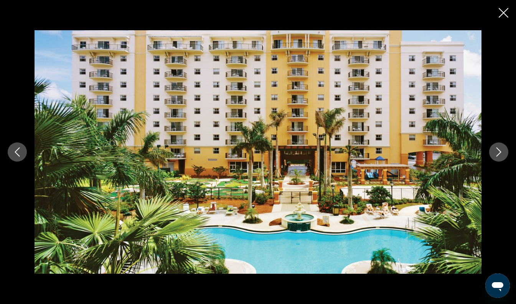
click at [493, 160] on button "Next image" at bounding box center [498, 152] width 19 height 19
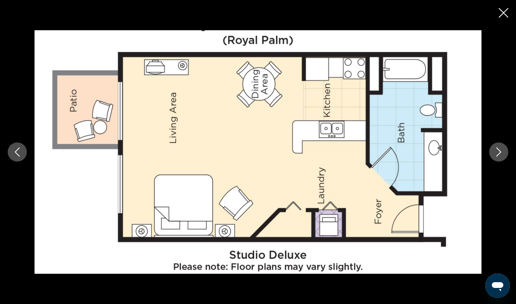
click at [506, 17] on icon "Close slideshow" at bounding box center [503, 13] width 10 height 10
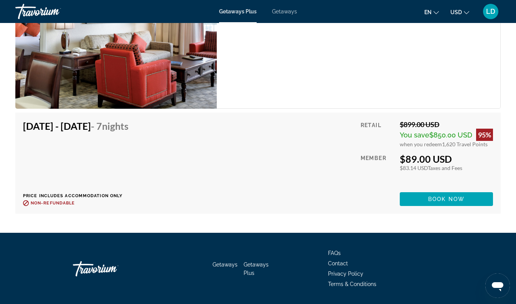
scroll to position [1610, 0]
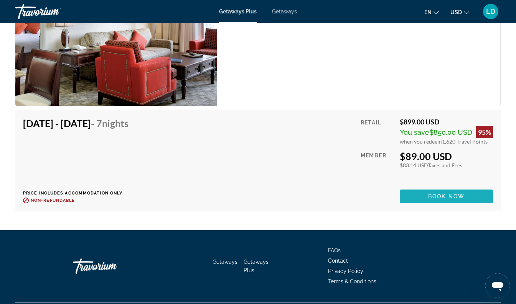
click at [468, 206] on span "Main content" at bounding box center [445, 196] width 93 height 18
